Goal: Contribute content: Contribute content

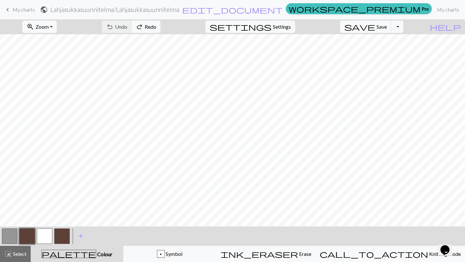
click at [19, 9] on span "My charts" at bounding box center [24, 9] width 22 height 6
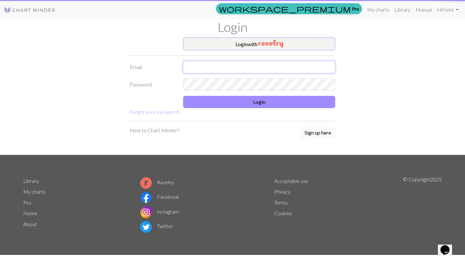
type input "henu.rainbow@hotmail.com"
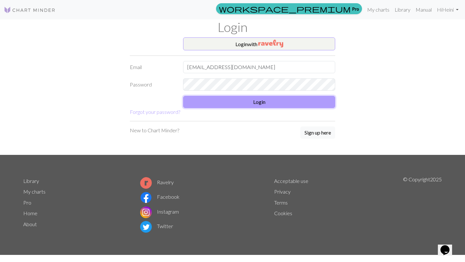
click at [243, 98] on button "Login" at bounding box center [259, 102] width 152 height 12
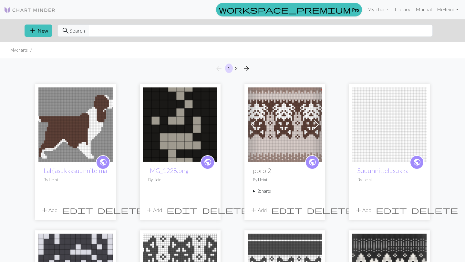
click at [211, 210] on span "delete" at bounding box center [225, 210] width 46 height 9
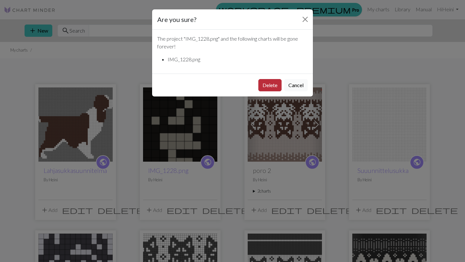
click at [271, 88] on button "Delete" at bounding box center [269, 85] width 23 height 12
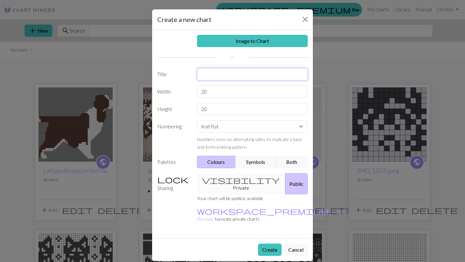
click at [217, 71] on input "text" at bounding box center [252, 74] width 111 height 12
click at [220, 93] on input "20" at bounding box center [252, 92] width 111 height 12
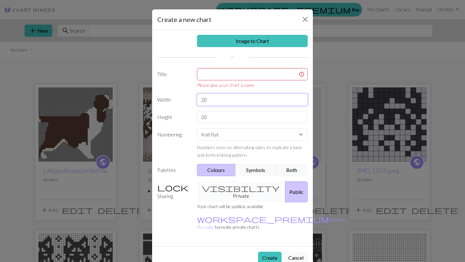
type input "2"
type input "48"
click at [216, 75] on input "text" at bounding box center [252, 74] width 111 height 12
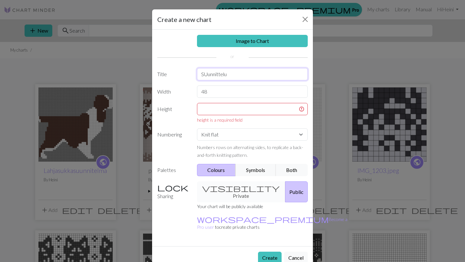
click at [206, 76] on input "SUunnittelu" at bounding box center [252, 74] width 111 height 12
click at [248, 75] on input "Suunnittelu" at bounding box center [252, 74] width 111 height 12
type input "Suunnittelulahja"
click at [235, 91] on input "48" at bounding box center [252, 92] width 111 height 12
type input "49"
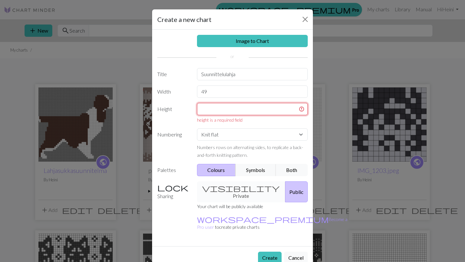
click at [239, 106] on input "text" at bounding box center [252, 109] width 111 height 12
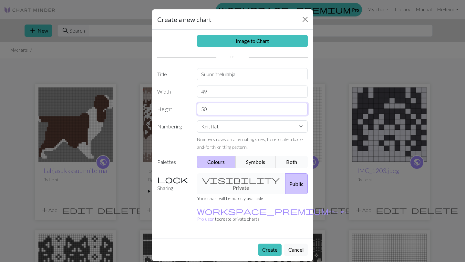
type input "50"
click at [296, 164] on button "Both" at bounding box center [292, 162] width 32 height 12
click at [270, 244] on button "Create" at bounding box center [270, 250] width 24 height 12
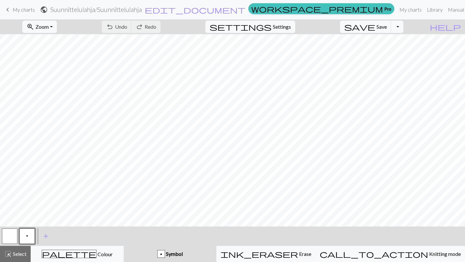
click at [212, 253] on div "p Symbol" at bounding box center [170, 254] width 85 height 8
click at [32, 234] on button "p" at bounding box center [26, 236] width 15 height 15
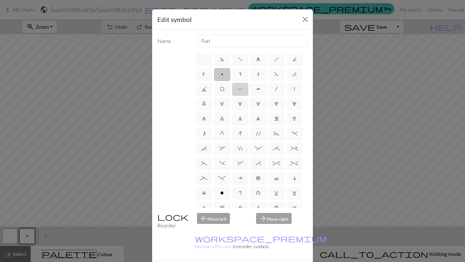
click at [241, 87] on span "P" at bounding box center [240, 89] width 5 height 5
click at [241, 87] on input "P" at bounding box center [240, 87] width 4 height 4
radio input "true"
type input "purl"
click at [222, 72] on span "p" at bounding box center [222, 74] width 2 height 5
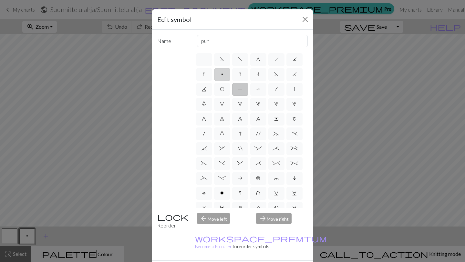
click at [222, 72] on input "p" at bounding box center [223, 72] width 4 height 4
radio input "true"
click at [224, 197] on label "o" at bounding box center [222, 193] width 16 height 13
click at [224, 193] on input "o" at bounding box center [222, 191] width 4 height 4
radio input "true"
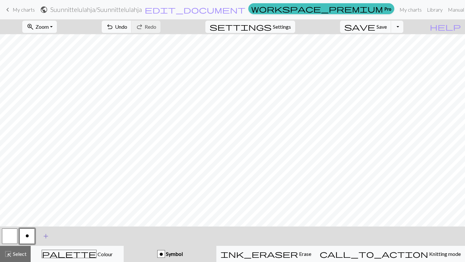
click at [46, 234] on span "add" at bounding box center [46, 236] width 8 height 9
click at [46, 236] on button "button" at bounding box center [44, 236] width 15 height 15
click at [62, 238] on span "add" at bounding box center [63, 236] width 8 height 9
click at [83, 236] on span "add" at bounding box center [81, 236] width 8 height 9
click at [98, 234] on span "add" at bounding box center [98, 236] width 8 height 9
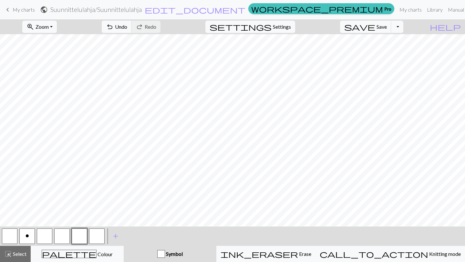
click at [41, 234] on button "button" at bounding box center [44, 236] width 15 height 15
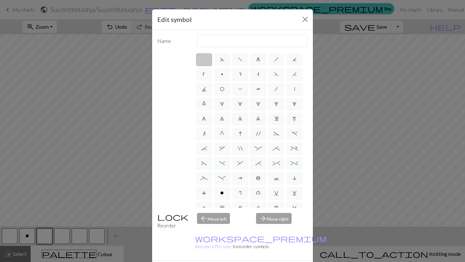
click at [208, 60] on label at bounding box center [204, 59] width 16 height 13
click at [208, 60] on input "radio" at bounding box center [206, 58] width 4 height 4
click at [202, 57] on label at bounding box center [204, 59] width 16 height 13
click at [204, 57] on input "radio" at bounding box center [206, 58] width 4 height 4
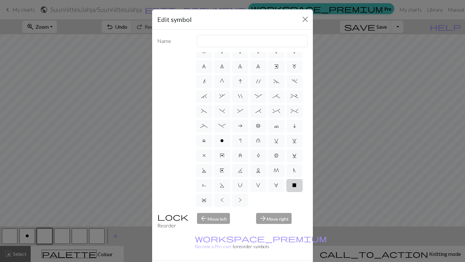
click at [293, 190] on label "X" at bounding box center [294, 185] width 16 height 13
click at [293, 234] on input "X" at bounding box center [294, 236] width 4 height 4
radio input "true"
type input "no stitch"
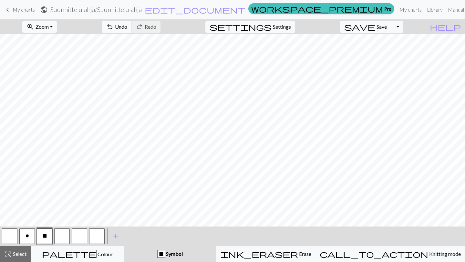
click at [63, 238] on button "button" at bounding box center [61, 236] width 15 height 15
click at [62, 232] on button "button" at bounding box center [61, 236] width 15 height 15
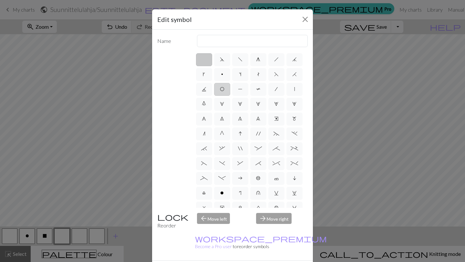
click at [222, 90] on span "O" at bounding box center [222, 89] width 5 height 5
click at [222, 89] on input "O" at bounding box center [222, 87] width 4 height 4
radio input "true"
type input "yo"
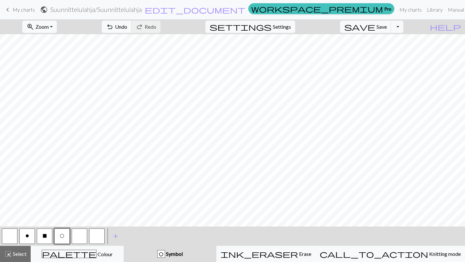
click at [80, 239] on button "button" at bounding box center [79, 236] width 15 height 15
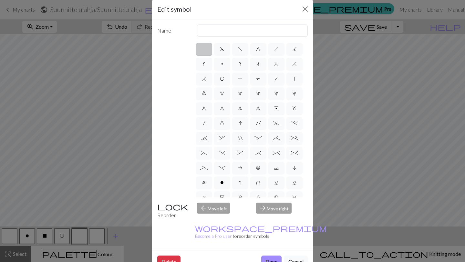
scroll to position [0, 0]
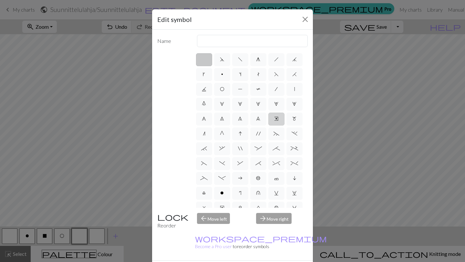
click at [280, 123] on label "e" at bounding box center [276, 119] width 16 height 13
click at [278, 119] on input "e" at bounding box center [276, 117] width 4 height 4
radio input "true"
type input "Right end"
click at [236, 65] on label "f" at bounding box center [240, 59] width 16 height 13
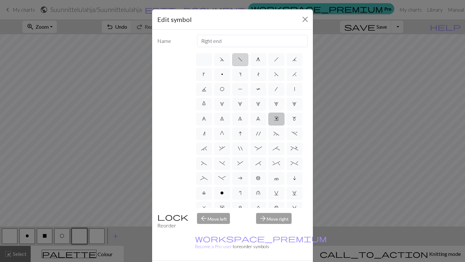
click at [238, 60] on input "f" at bounding box center [240, 58] width 4 height 4
radio input "true"
type input "left leaning decrease"
click at [252, 58] on label "g" at bounding box center [258, 59] width 16 height 13
click at [256, 58] on input "g" at bounding box center [258, 58] width 4 height 4
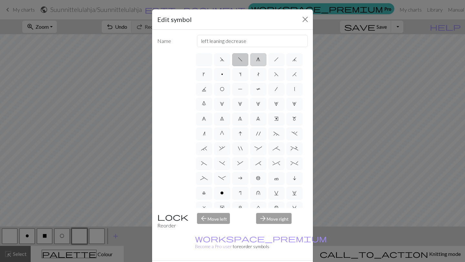
radio input "true"
type input "sk2p"
click at [267, 62] on div "d f g h j k p s t F H J O P T / | 0 1 2 3 4 5 6 7 8 9 e m n G I ' ~ . ` , " : ;…" at bounding box center [251, 130] width 113 height 156
click at [275, 57] on span "h" at bounding box center [276, 59] width 5 height 5
click at [275, 57] on input "h" at bounding box center [276, 58] width 4 height 4
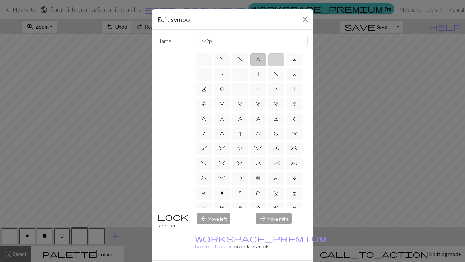
radio input "true"
type input "right leaning decrease"
click at [289, 57] on label "j" at bounding box center [294, 59] width 16 height 13
click at [292, 57] on input "j" at bounding box center [294, 58] width 4 height 4
radio input "true"
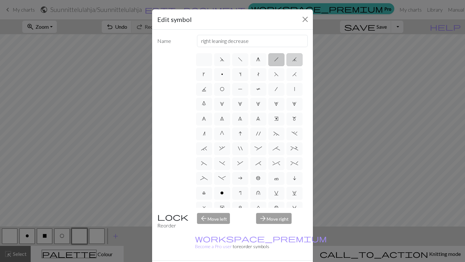
type input "k3tog"
click at [286, 85] on label "|" at bounding box center [294, 89] width 16 height 13
click at [294, 85] on input "|" at bounding box center [296, 87] width 4 height 4
radio input "true"
type input "slip stitch"
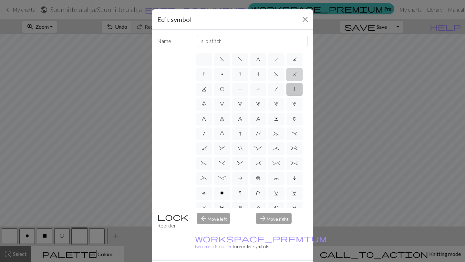
click at [288, 74] on label "H" at bounding box center [294, 74] width 16 height 13
click at [292, 74] on input "H" at bounding box center [294, 72] width 4 height 4
radio input "true"
type input "k2tog"
click at [273, 76] on label "F" at bounding box center [276, 74] width 16 height 13
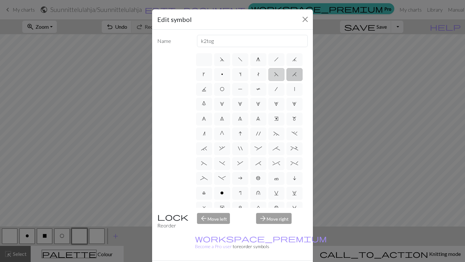
click at [274, 75] on input "F" at bounding box center [276, 72] width 4 height 4
radio input "true"
type input "ssk"
click at [275, 94] on label "/" at bounding box center [276, 89] width 16 height 13
click at [275, 89] on input "/" at bounding box center [277, 87] width 4 height 4
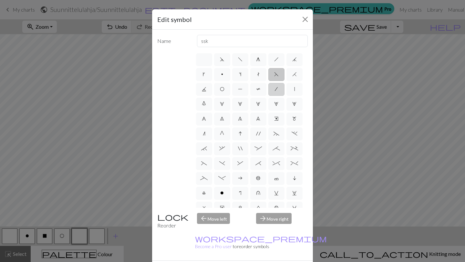
radio input "true"
type input "right leaning decrease"
click at [271, 78] on label "F" at bounding box center [276, 74] width 16 height 13
click at [274, 75] on input "F" at bounding box center [276, 72] width 4 height 4
radio input "true"
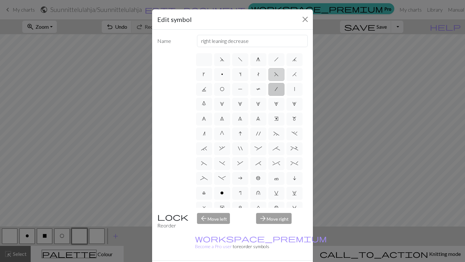
type input "ssk"
click at [255, 78] on label "t" at bounding box center [258, 74] width 16 height 13
click at [257, 75] on input "t" at bounding box center [259, 72] width 4 height 4
radio input "true"
type input "ktbl"
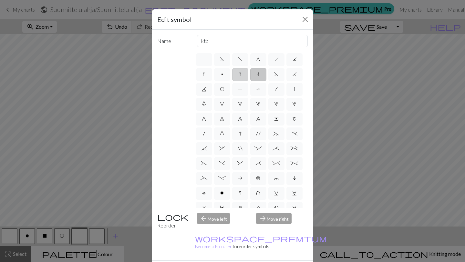
click at [234, 78] on label "s" at bounding box center [240, 74] width 16 height 13
click at [239, 75] on input "s" at bounding box center [241, 72] width 4 height 4
radio input "true"
type input "increase one left leaning"
click at [222, 73] on span "p" at bounding box center [222, 74] width 2 height 5
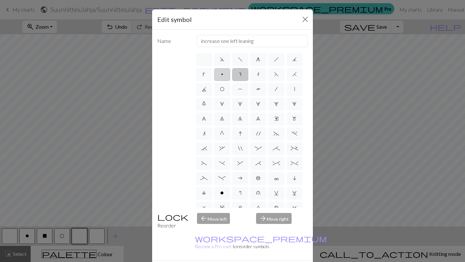
click at [222, 73] on input "p" at bounding box center [223, 72] width 4 height 4
radio input "true"
type input "purl"
click at [206, 72] on label "k" at bounding box center [204, 74] width 16 height 13
click at [206, 72] on input "k" at bounding box center [205, 72] width 4 height 4
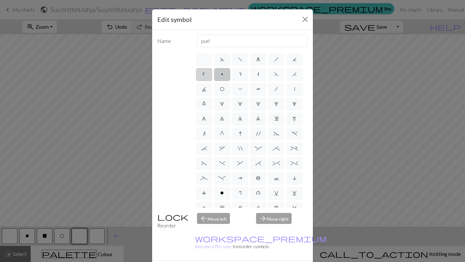
radio input "true"
type input "right leaning increase"
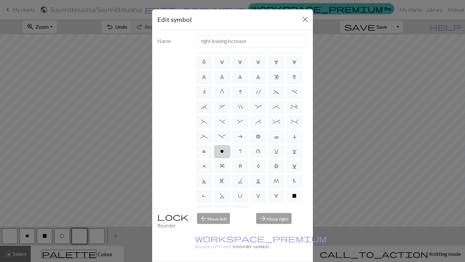
scroll to position [43, 0]
click at [263, 134] on label "b" at bounding box center [258, 135] width 16 height 13
click at [260, 174] on input "b" at bounding box center [258, 176] width 4 height 4
radio input "true"
type input "Peppercorn"
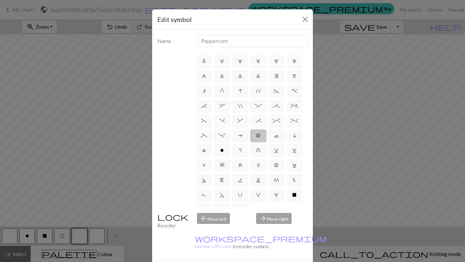
scroll to position [52, 0]
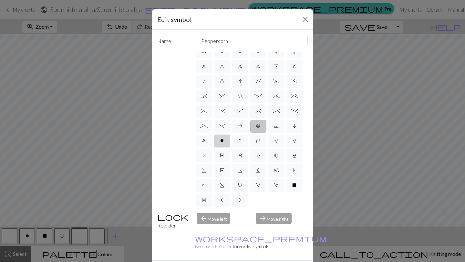
click at [222, 141] on span "o" at bounding box center [222, 140] width 4 height 5
click at [222, 189] on input "o" at bounding box center [222, 191] width 4 height 4
radio input "true"
type input "purl"
click at [240, 143] on span "r" at bounding box center [240, 140] width 2 height 5
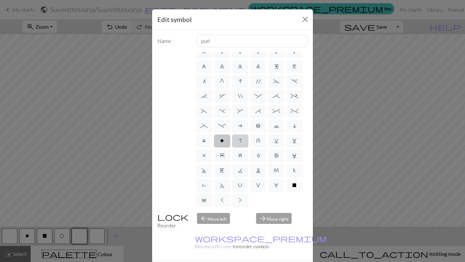
click at [240, 189] on input "r" at bounding box center [241, 191] width 4 height 4
radio input "true"
type input "knit by wrapping yarn over"
click at [254, 141] on label "u" at bounding box center [258, 141] width 16 height 13
click at [256, 189] on input "u" at bounding box center [258, 191] width 4 height 4
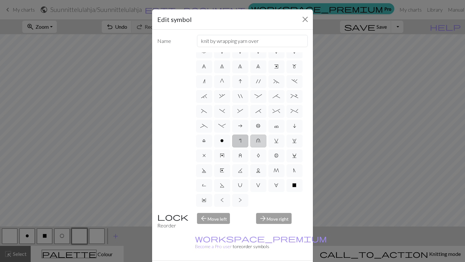
radio input "true"
type input "k1 in row below"
click at [261, 157] on label "A" at bounding box center [258, 155] width 16 height 13
click at [261, 204] on input "A" at bounding box center [259, 206] width 4 height 4
radio input "true"
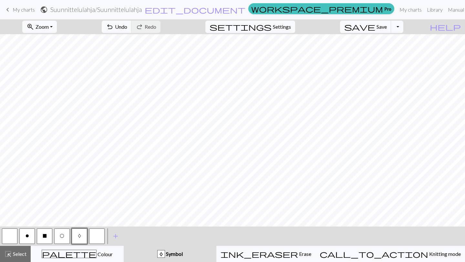
click at [106, 236] on div "< o X O A > add Add a symbol" at bounding box center [232, 236] width 465 height 19
click at [99, 235] on button "button" at bounding box center [96, 236] width 15 height 15
click at [115, 238] on span "add" at bounding box center [116, 236] width 8 height 9
click at [93, 236] on button "button" at bounding box center [96, 236] width 15 height 15
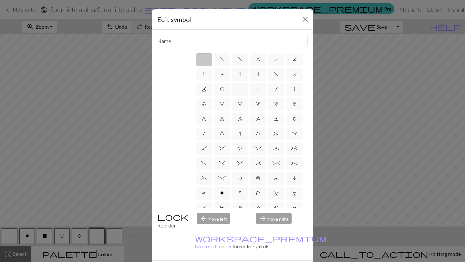
click at [78, 232] on div "Edit symbol Name d f g h j k p s t F H J O P T / | 0 1 2 3 4 5 6 7 8 9 e m n G …" at bounding box center [232, 131] width 465 height 262
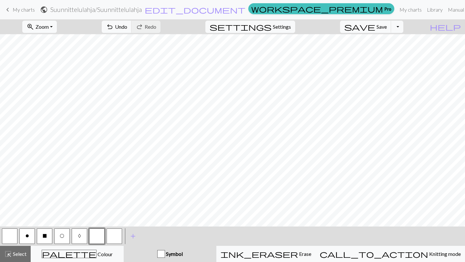
click at [78, 234] on span "A" at bounding box center [79, 235] width 3 height 5
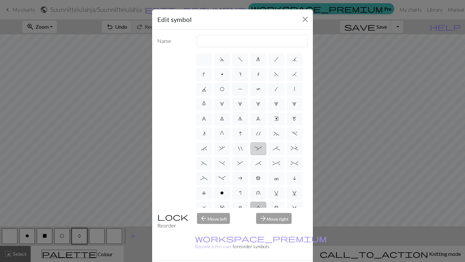
click at [260, 150] on span ":" at bounding box center [257, 148] width 7 height 5
click at [259, 149] on input ":" at bounding box center [256, 147] width 4 height 4
radio input "true"
type input "left part of 4+ stitch cable wyib"
click at [209, 164] on label "(" at bounding box center [204, 163] width 16 height 13
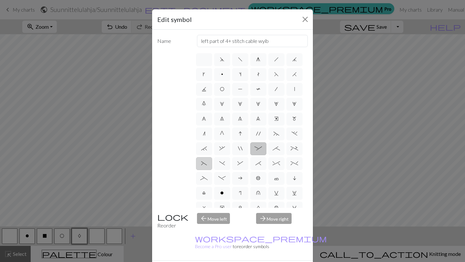
click at [205, 164] on input "(" at bounding box center [203, 162] width 4 height 4
radio input "true"
type input "left part of left 3+ stitch cable, wyif"
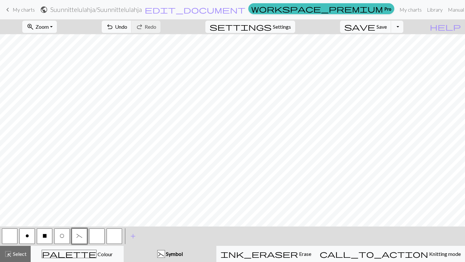
click at [99, 236] on button "button" at bounding box center [96, 236] width 15 height 15
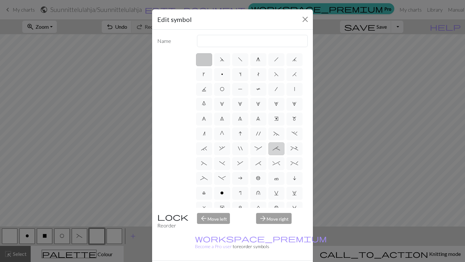
click at [275, 151] on label ";" at bounding box center [276, 148] width 16 height 13
click at [275, 149] on input ";" at bounding box center [275, 147] width 4 height 4
radio input "true"
type input "right part of 4+ stitch cable wyib"
click at [259, 169] on label "*" at bounding box center [258, 163] width 16 height 13
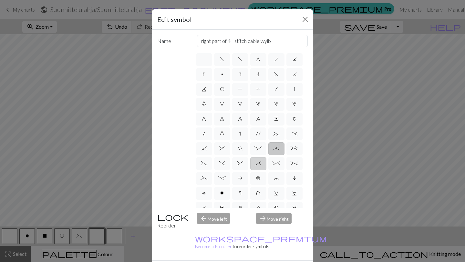
click at [259, 164] on input "*" at bounding box center [257, 162] width 4 height 4
radio input "true"
type input "right part of right 3+ stitch cable, wyib"
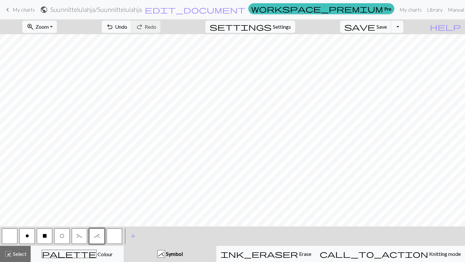
click at [117, 235] on button "button" at bounding box center [114, 236] width 15 height 15
click at [115, 236] on button "button" at bounding box center [114, 236] width 15 height 15
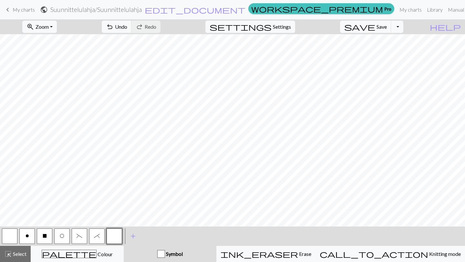
click at [116, 237] on button "button" at bounding box center [114, 236] width 15 height 15
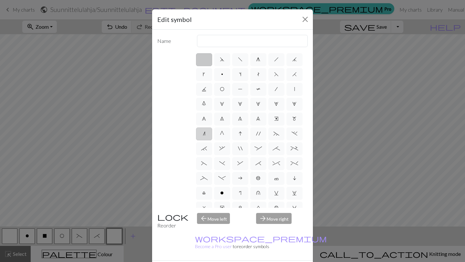
click at [211, 135] on label "n" at bounding box center [204, 134] width 16 height 13
click at [207, 134] on input "n" at bounding box center [205, 132] width 4 height 4
radio input "true"
type input "k2tog"
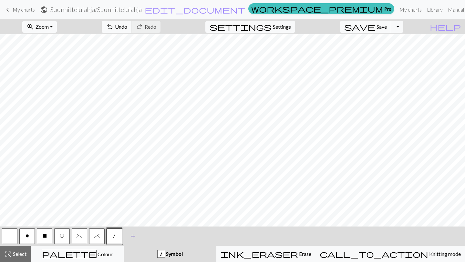
click at [134, 235] on span "add" at bounding box center [133, 236] width 8 height 9
click at [132, 237] on button "button" at bounding box center [131, 236] width 15 height 15
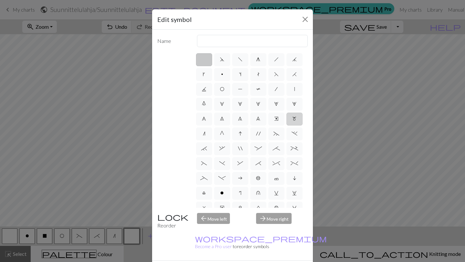
click at [294, 122] on label "m" at bounding box center [294, 119] width 16 height 13
click at [294, 119] on input "m" at bounding box center [294, 117] width 4 height 4
radio input "true"
type input "m1"
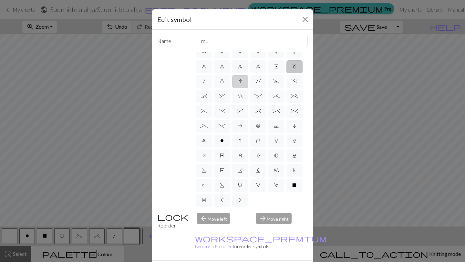
scroll to position [9, 0]
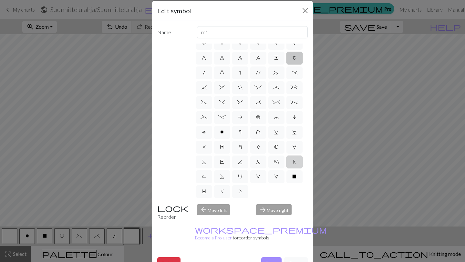
click at [291, 160] on label "N" at bounding box center [294, 162] width 16 height 13
click at [293, 210] on input "N" at bounding box center [295, 212] width 4 height 4
radio input "true"
type input "skp"
click at [271, 257] on button "Done" at bounding box center [271, 263] width 20 height 12
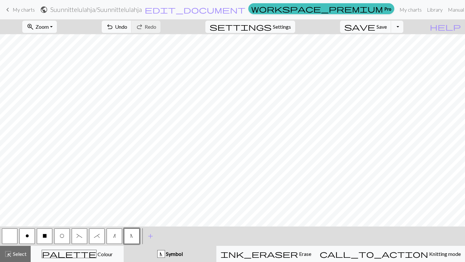
click at [227, 236] on div "< o X O ( * n N > add Add a symbol" at bounding box center [232, 236] width 465 height 19
click at [31, 239] on button "o" at bounding box center [26, 236] width 15 height 15
click at [15, 238] on button "button" at bounding box center [9, 236] width 15 height 15
click at [29, 236] on button "o" at bounding box center [26, 236] width 15 height 15
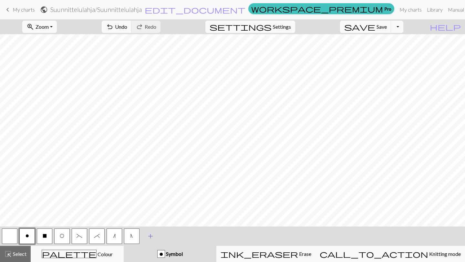
click at [149, 234] on span "add" at bounding box center [151, 236] width 8 height 9
click at [152, 236] on button "button" at bounding box center [148, 236] width 15 height 15
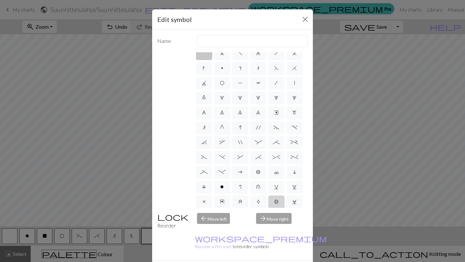
scroll to position [0, 0]
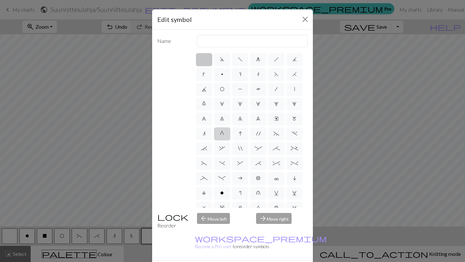
click at [226, 130] on label "G" at bounding box center [222, 134] width 16 height 13
click at [224, 130] on input "G" at bounding box center [222, 132] width 4 height 4
radio input "true"
type input "psso"
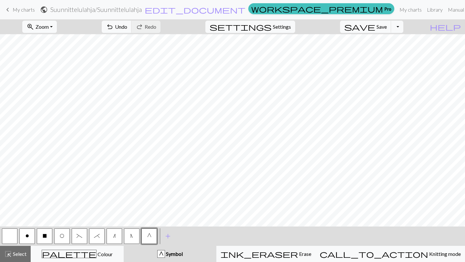
click at [33, 232] on button "o" at bounding box center [26, 236] width 15 height 15
click at [144, 235] on button "G" at bounding box center [148, 236] width 15 height 15
click at [9, 236] on button "button" at bounding box center [9, 236] width 15 height 15
click at [29, 236] on button "o" at bounding box center [26, 236] width 15 height 15
click at [164, 236] on span "add" at bounding box center [168, 236] width 8 height 9
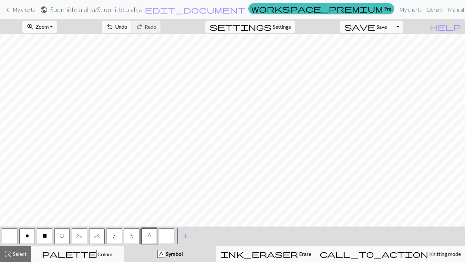
click at [171, 236] on button "button" at bounding box center [166, 236] width 15 height 15
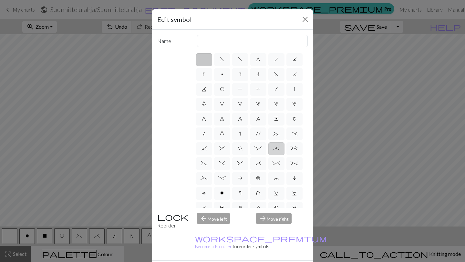
scroll to position [52, 0]
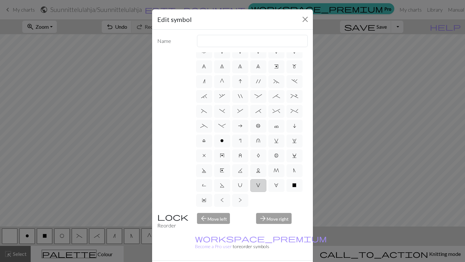
click at [262, 185] on label "V" at bounding box center [258, 185] width 16 height 13
click at [260, 234] on input "V" at bounding box center [258, 236] width 4 height 4
radio input "true"
type input "sl1 purlwise"
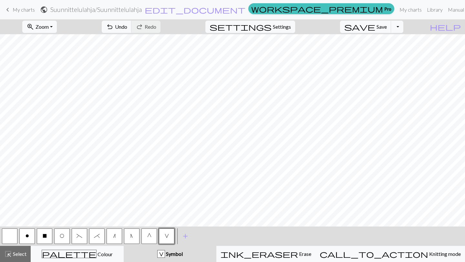
click at [30, 239] on button "o" at bounding box center [26, 236] width 15 height 15
click at [127, 26] on span "Undo" at bounding box center [121, 27] width 12 height 6
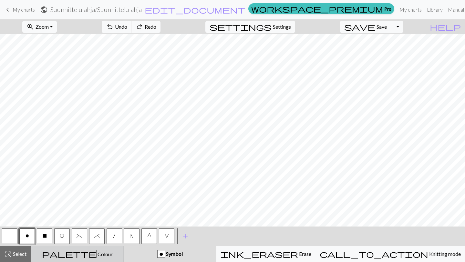
click at [119, 252] on div "palette Colour Colour" at bounding box center [77, 254] width 85 height 8
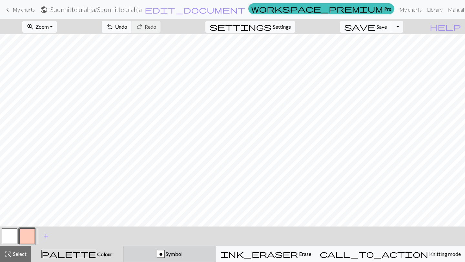
click at [153, 250] on div "o Symbol" at bounding box center [170, 254] width 85 height 8
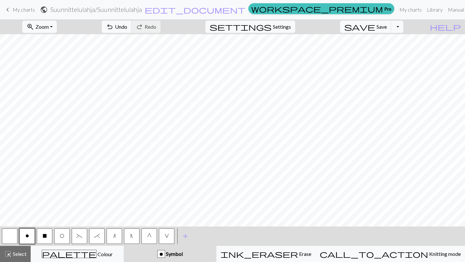
click at [14, 235] on button "button" at bounding box center [9, 236] width 15 height 15
click at [184, 237] on span "add" at bounding box center [185, 236] width 8 height 9
click at [30, 235] on button "o" at bounding box center [26, 236] width 15 height 15
click at [15, 237] on button "button" at bounding box center [9, 236] width 15 height 15
click at [32, 233] on button "o" at bounding box center [26, 236] width 15 height 15
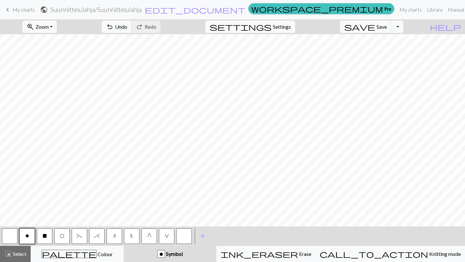
click at [184, 241] on button "button" at bounding box center [183, 236] width 15 height 15
click at [187, 233] on button "button" at bounding box center [183, 236] width 15 height 15
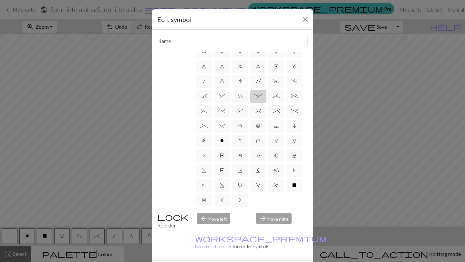
scroll to position [0, 0]
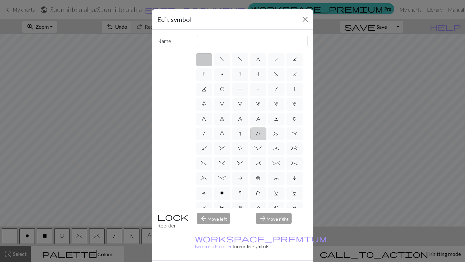
click at [263, 138] on label "'" at bounding box center [258, 134] width 16 height 13
click at [260, 134] on input "'" at bounding box center [258, 132] width 4 height 4
radio input "true"
type input "cable extra"
click at [279, 57] on label "h" at bounding box center [276, 59] width 16 height 13
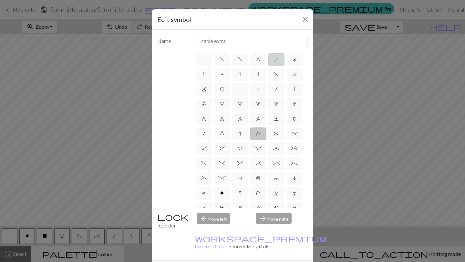
click at [278, 57] on input "h" at bounding box center [276, 58] width 4 height 4
radio input "true"
type input "right leaning decrease"
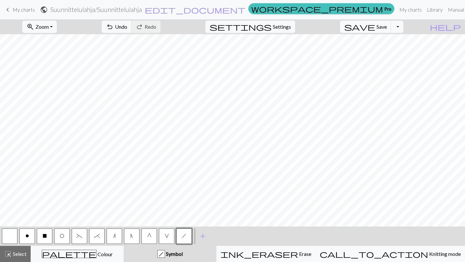
click at [169, 238] on button "V" at bounding box center [166, 236] width 15 height 15
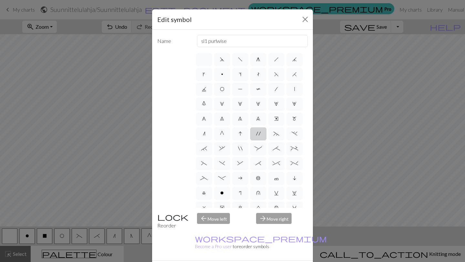
click at [256, 134] on span "'" at bounding box center [258, 133] width 5 height 5
click at [256, 134] on input "'" at bounding box center [258, 132] width 4 height 4
radio input "true"
type input "cable extra"
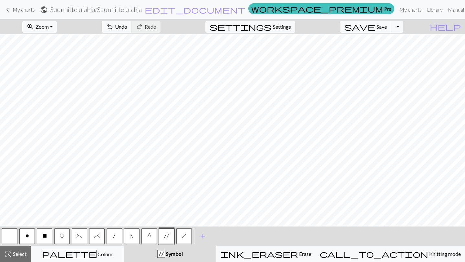
click at [151, 236] on span "G" at bounding box center [149, 235] width 4 height 5
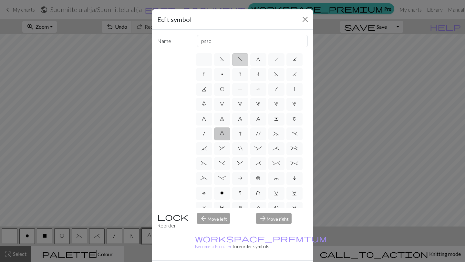
click at [241, 64] on label "f" at bounding box center [240, 59] width 16 height 13
click at [241, 60] on input "f" at bounding box center [240, 58] width 4 height 4
radio input "true"
type input "left leaning decrease"
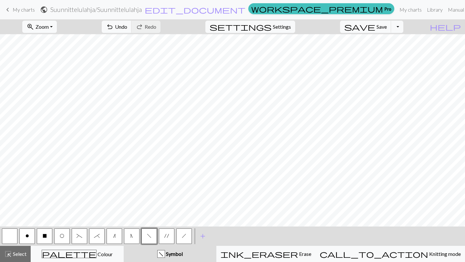
click at [132, 235] on span "N" at bounding box center [131, 235] width 3 height 5
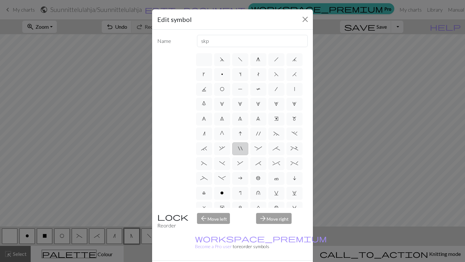
click at [243, 146] on label """ at bounding box center [240, 148] width 16 height 13
click at [242, 146] on input """ at bounding box center [240, 147] width 4 height 4
radio input "true"
type input "cable extra"
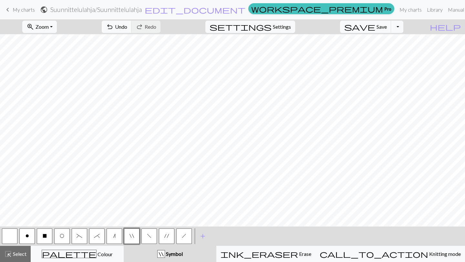
click at [179, 227] on div "< o X O ( * n " f ' h >" at bounding box center [97, 236] width 192 height 19
click at [182, 233] on span "h" at bounding box center [184, 235] width 5 height 5
click at [131, 235] on span """ at bounding box center [131, 235] width 5 height 5
click at [164, 233] on span "'" at bounding box center [166, 235] width 5 height 5
click at [151, 235] on span "f" at bounding box center [149, 235] width 5 height 5
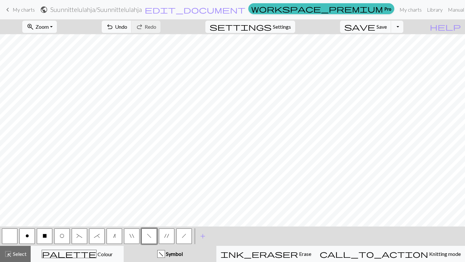
click at [182, 239] on button "h" at bounding box center [183, 236] width 15 height 15
click at [6, 234] on button "button" at bounding box center [9, 236] width 15 height 15
click at [148, 233] on span "f" at bounding box center [149, 235] width 5 height 5
click at [134, 234] on button """ at bounding box center [131, 236] width 15 height 15
click at [164, 236] on span "'" at bounding box center [166, 235] width 5 height 5
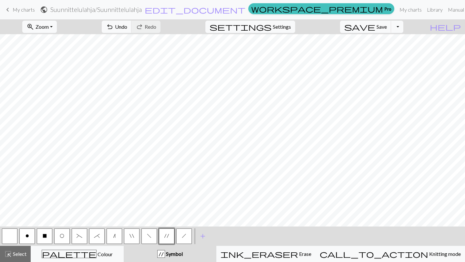
click at [182, 234] on span "h" at bounding box center [184, 235] width 5 height 5
click at [174, 239] on button "'" at bounding box center [166, 236] width 15 height 15
click at [151, 234] on button "f" at bounding box center [148, 236] width 15 height 15
click at [170, 234] on button "'" at bounding box center [166, 236] width 15 height 15
click at [153, 235] on button "f" at bounding box center [148, 236] width 15 height 15
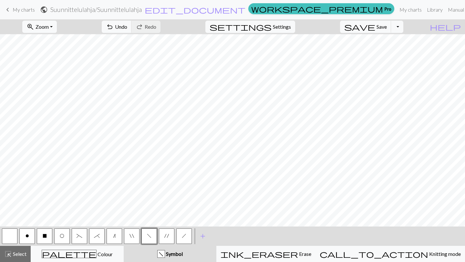
click at [136, 234] on button """ at bounding box center [131, 236] width 15 height 15
click at [186, 227] on div "< o X O ( * n " f ' h >" at bounding box center [97, 236] width 192 height 19
click at [186, 233] on span "h" at bounding box center [184, 235] width 5 height 5
click at [8, 238] on button "button" at bounding box center [9, 236] width 15 height 15
click at [24, 8] on span "My charts" at bounding box center [24, 9] width 22 height 6
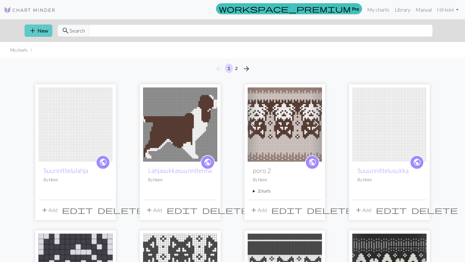
click at [44, 31] on button "add New" at bounding box center [39, 31] width 28 height 12
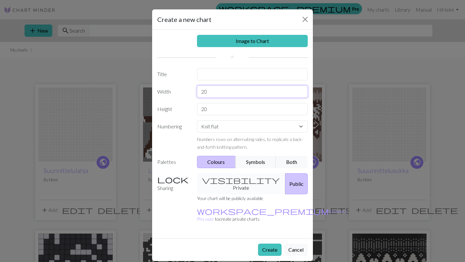
click at [226, 93] on input "20" at bounding box center [252, 92] width 111 height 12
type input "2"
type input "48"
click at [242, 110] on input "20" at bounding box center [252, 109] width 111 height 12
type input "2"
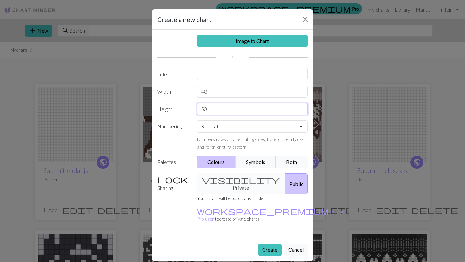
type input "50"
click at [284, 166] on button "Both" at bounding box center [292, 162] width 32 height 12
click at [264, 69] on input "text" at bounding box center [252, 74] width 111 height 12
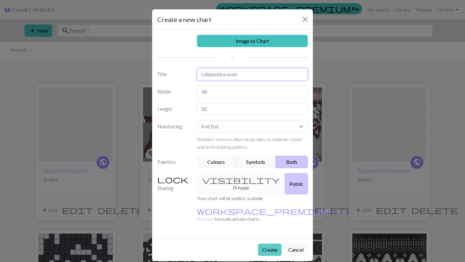
type input "Lahjasukka uusin"
click at [270, 244] on button "Create" at bounding box center [270, 250] width 24 height 12
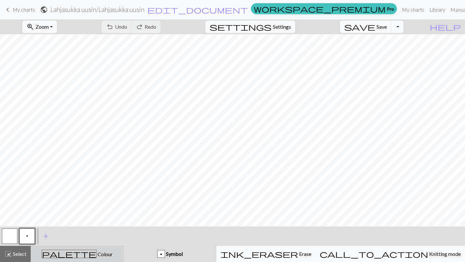
click at [97, 254] on span "Colour" at bounding box center [105, 254] width 16 height 6
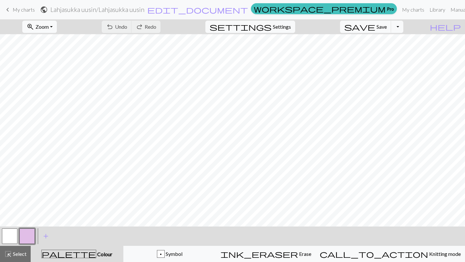
click at [29, 235] on button "button" at bounding box center [26, 236] width 15 height 15
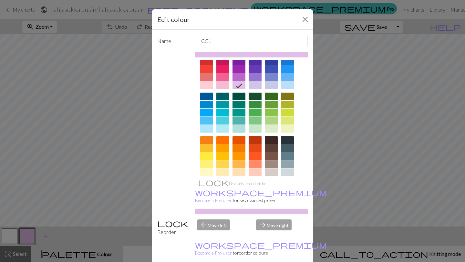
scroll to position [19, 0]
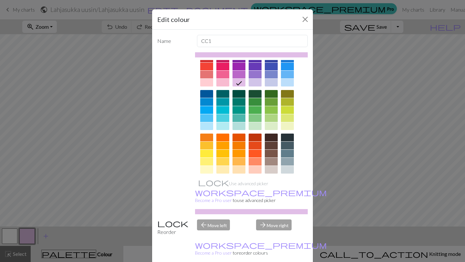
click at [272, 150] on div at bounding box center [271, 154] width 13 height 8
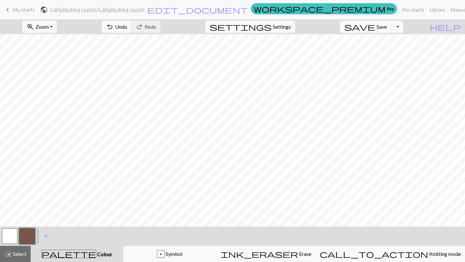
click at [9, 236] on button "button" at bounding box center [9, 236] width 15 height 15
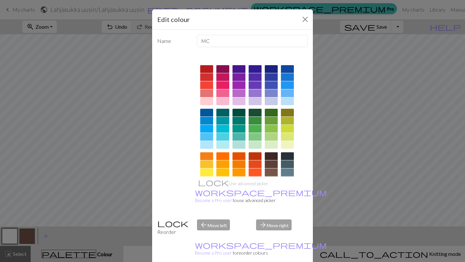
scroll to position [67, 0]
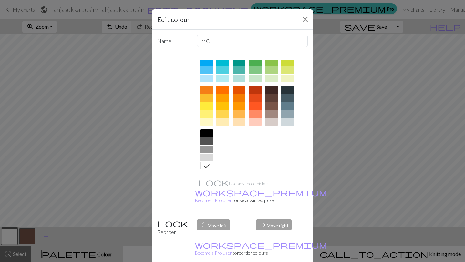
click at [275, 119] on div at bounding box center [271, 122] width 13 height 8
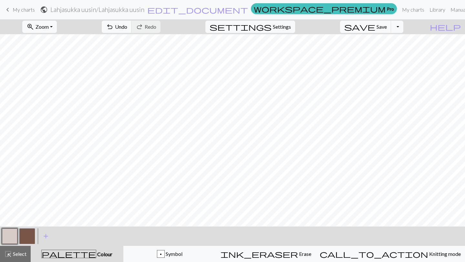
click at [30, 237] on button "button" at bounding box center [26, 236] width 15 height 15
click at [42, 237] on span "add" at bounding box center [46, 236] width 8 height 9
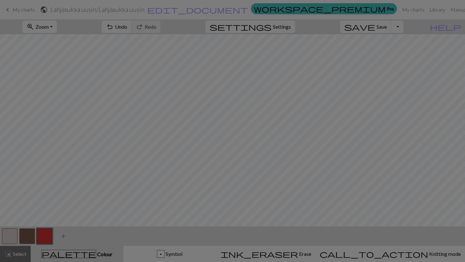
click at [42, 237] on div "Edit colour Name CC2 Use advanced picker workspace_premium Become a Pro user to…" at bounding box center [232, 131] width 465 height 262
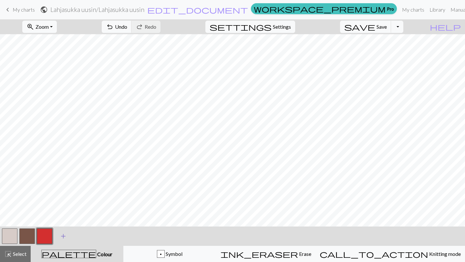
click at [42, 237] on button "button" at bounding box center [44, 236] width 15 height 15
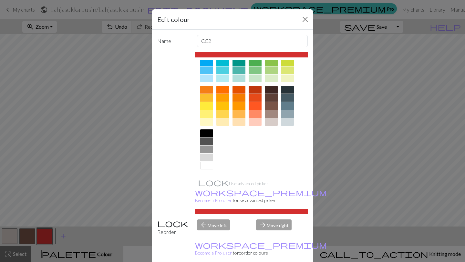
click at [208, 167] on div at bounding box center [206, 166] width 13 height 8
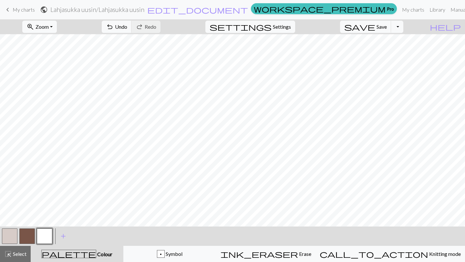
click at [30, 235] on button "button" at bounding box center [26, 236] width 15 height 15
click at [51, 237] on button "button" at bounding box center [44, 236] width 15 height 15
click at [8, 229] on button "button" at bounding box center [9, 236] width 15 height 15
click at [43, 240] on button "button" at bounding box center [44, 236] width 15 height 15
click at [5, 241] on button "button" at bounding box center [9, 236] width 15 height 15
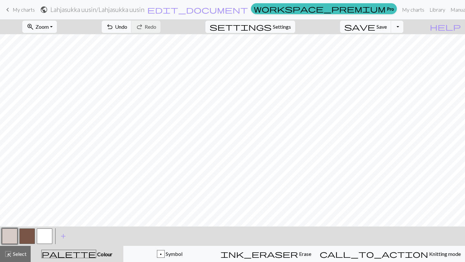
click at [41, 237] on button "button" at bounding box center [44, 236] width 15 height 15
click at [29, 239] on button "button" at bounding box center [26, 236] width 15 height 15
click at [44, 232] on button "button" at bounding box center [44, 236] width 15 height 15
click at [2, 228] on div at bounding box center [9, 236] width 17 height 17
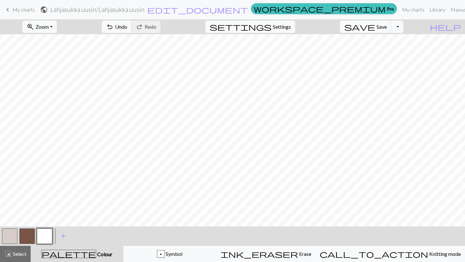
click at [7, 234] on button "button" at bounding box center [9, 236] width 15 height 15
click at [10, 235] on button "button" at bounding box center [9, 236] width 15 height 15
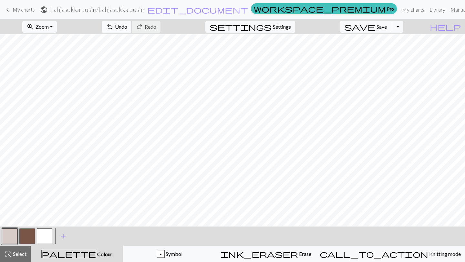
click at [114, 25] on span "undo" at bounding box center [110, 26] width 8 height 9
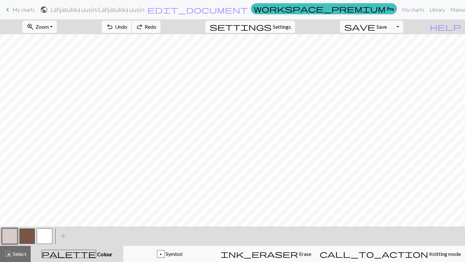
click at [114, 25] on span "undo" at bounding box center [110, 26] width 8 height 9
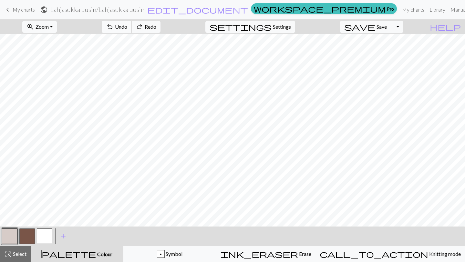
click at [114, 25] on span "undo" at bounding box center [110, 26] width 8 height 9
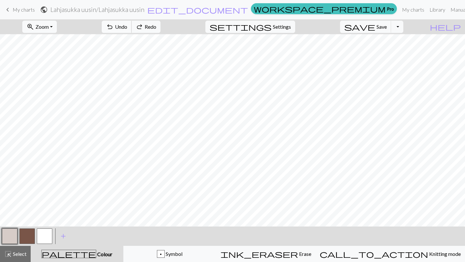
click at [114, 25] on span "undo" at bounding box center [110, 26] width 8 height 9
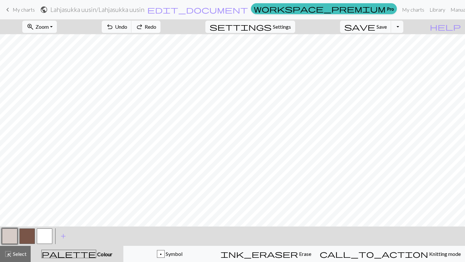
click at [143, 26] on span "redo" at bounding box center [140, 26] width 8 height 9
click at [47, 237] on button "button" at bounding box center [44, 236] width 15 height 15
click at [30, 233] on button "button" at bounding box center [26, 236] width 15 height 15
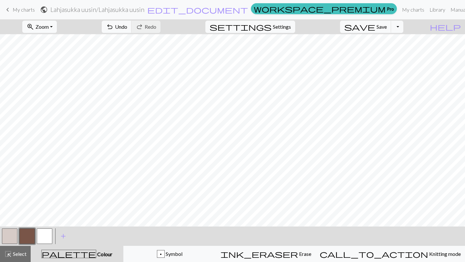
click at [46, 237] on button "button" at bounding box center [44, 236] width 15 height 15
click at [19, 235] on div at bounding box center [26, 236] width 17 height 17
click at [24, 235] on button "button" at bounding box center [26, 236] width 15 height 15
click at [44, 237] on button "button" at bounding box center [44, 236] width 15 height 15
click at [9, 237] on button "button" at bounding box center [9, 236] width 15 height 15
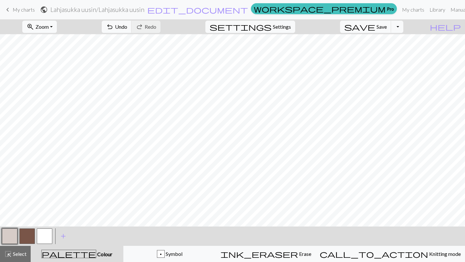
click at [43, 235] on button "button" at bounding box center [44, 236] width 15 height 15
click at [29, 241] on button "button" at bounding box center [26, 236] width 15 height 15
click at [44, 235] on button "button" at bounding box center [44, 236] width 15 height 15
click at [26, 236] on button "button" at bounding box center [26, 236] width 15 height 15
click at [17, 237] on button "button" at bounding box center [9, 236] width 15 height 15
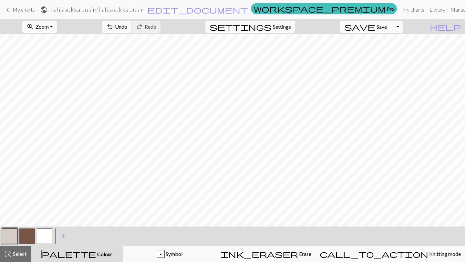
click at [17, 237] on button "button" at bounding box center [9, 236] width 15 height 15
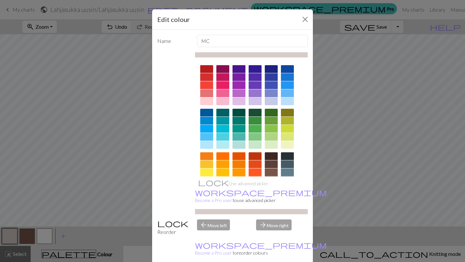
scroll to position [16, 0]
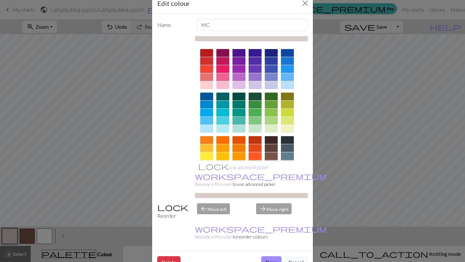
click at [273, 152] on div at bounding box center [271, 156] width 13 height 8
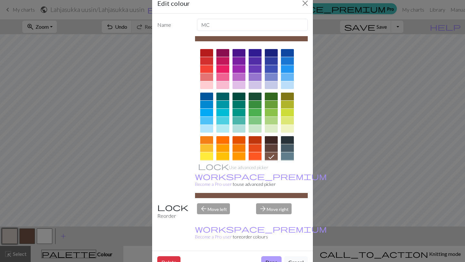
click at [265, 256] on button "Done" at bounding box center [271, 262] width 20 height 12
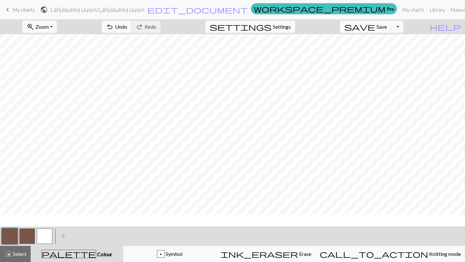
scroll to position [23, 0]
click at [12, 238] on button "button" at bounding box center [9, 236] width 15 height 15
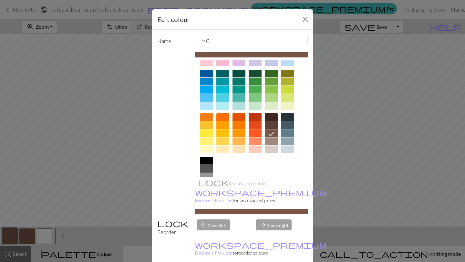
scroll to position [41, 0]
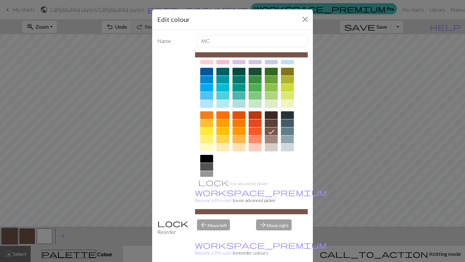
click at [273, 139] on div at bounding box center [271, 140] width 13 height 8
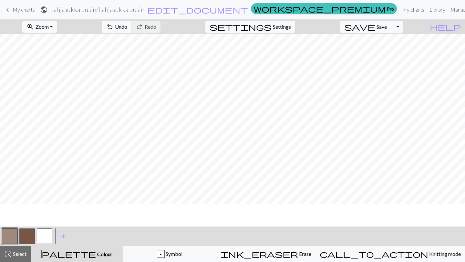
scroll to position [0, 0]
click at [28, 236] on button "button" at bounding box center [26, 236] width 15 height 15
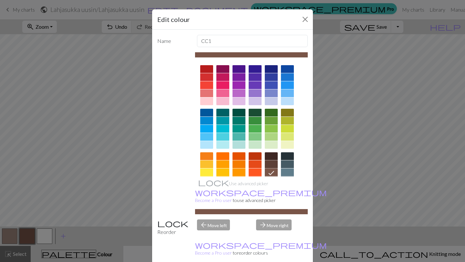
click at [268, 160] on div at bounding box center [271, 164] width 13 height 8
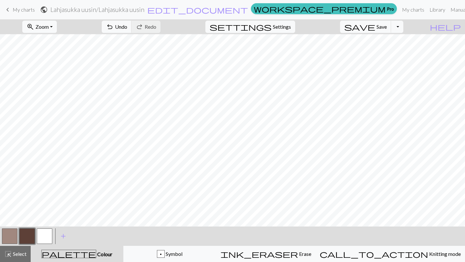
scroll to position [21, 0]
